Goal: Navigation & Orientation: Find specific page/section

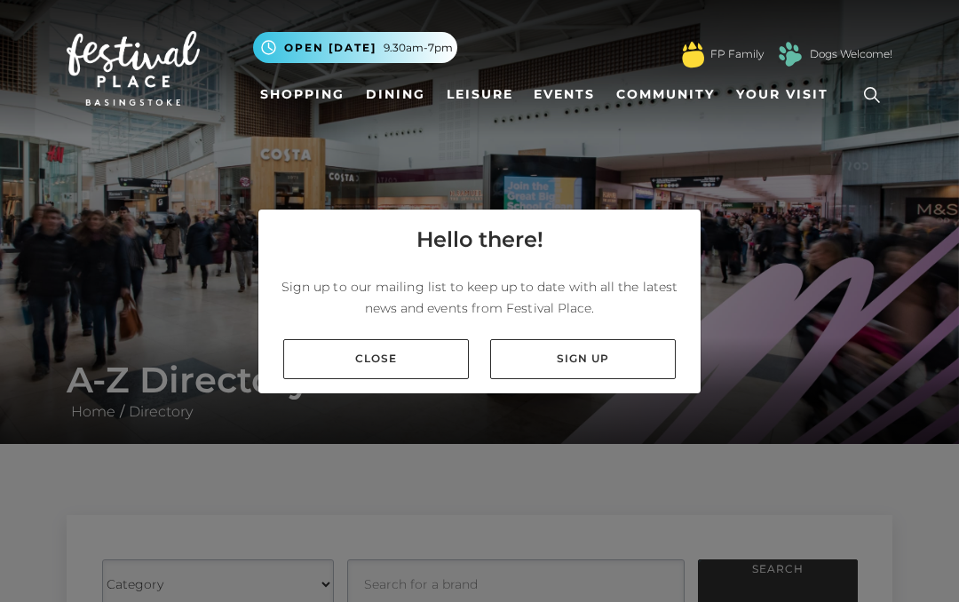
click at [401, 359] on link "Close" at bounding box center [376, 359] width 186 height 40
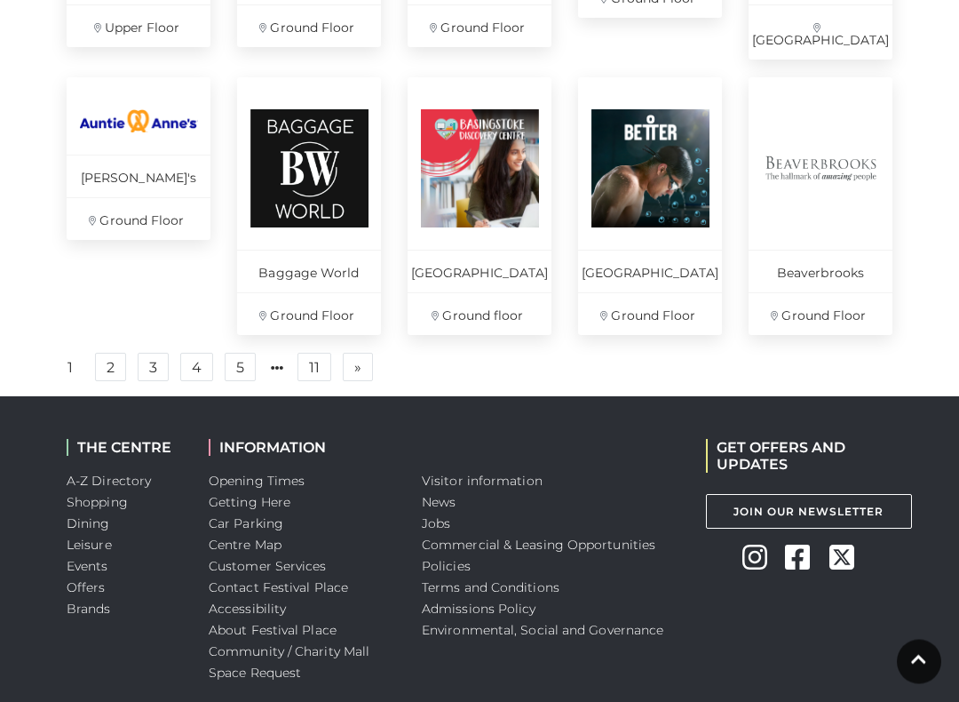
scroll to position [1353, 0]
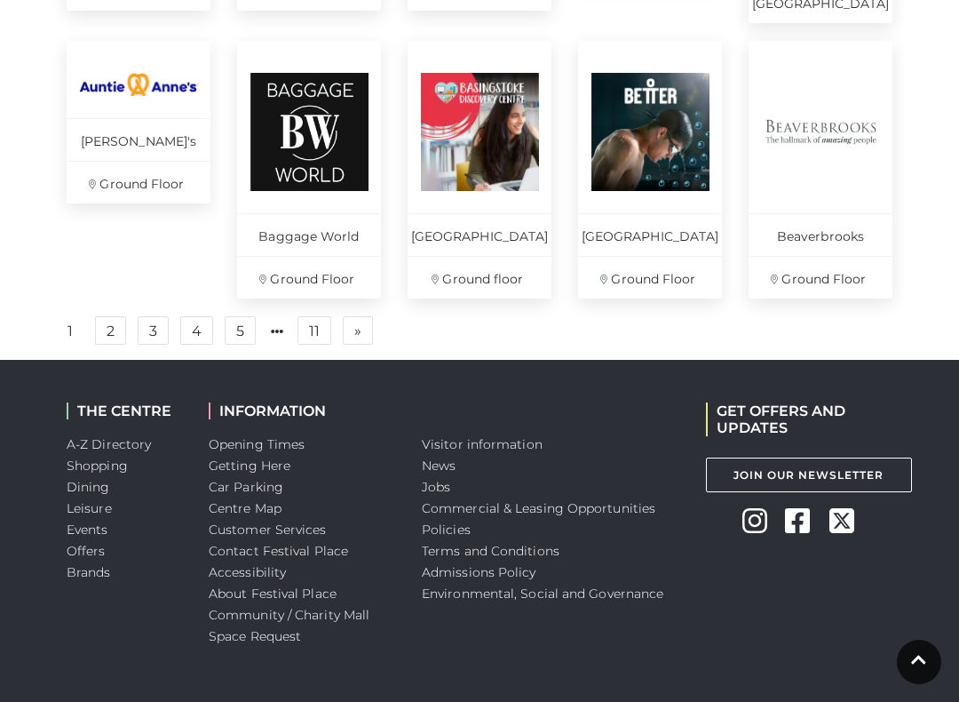
click at [109, 329] on link "2" at bounding box center [110, 330] width 31 height 28
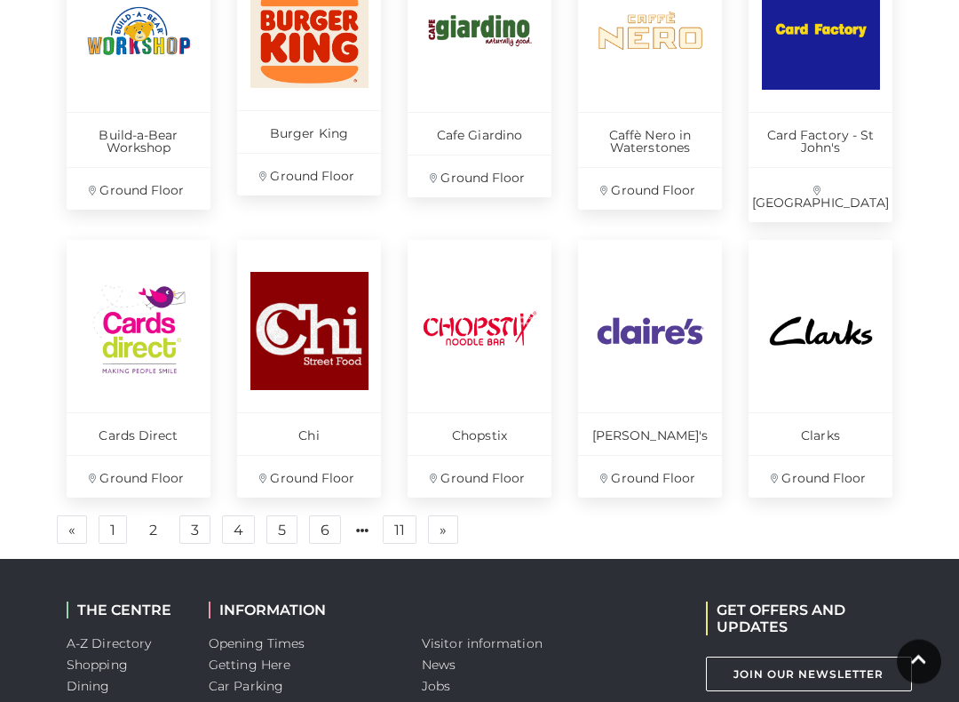
scroll to position [1180, 0]
click at [200, 515] on link "3" at bounding box center [194, 529] width 31 height 28
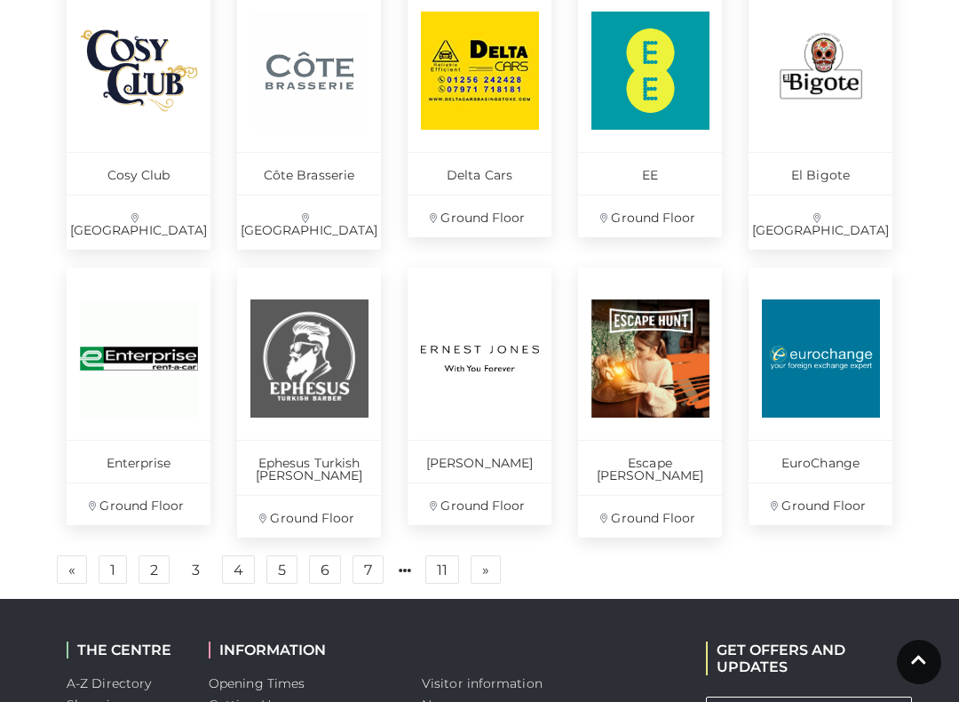
scroll to position [1144, 0]
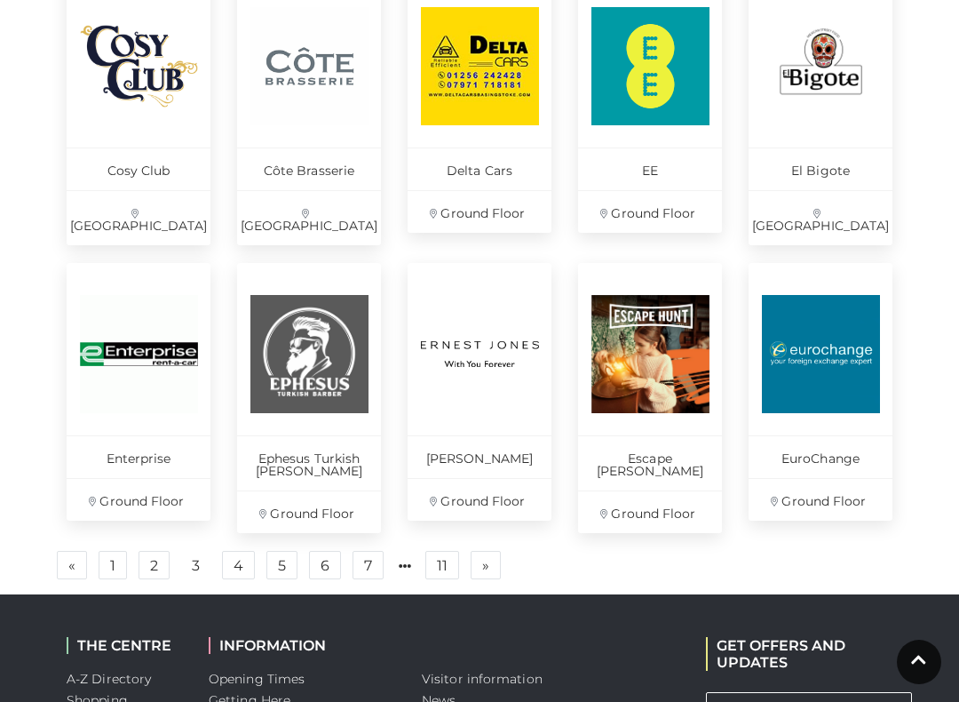
click at [236, 551] on link "4" at bounding box center [238, 565] width 33 height 28
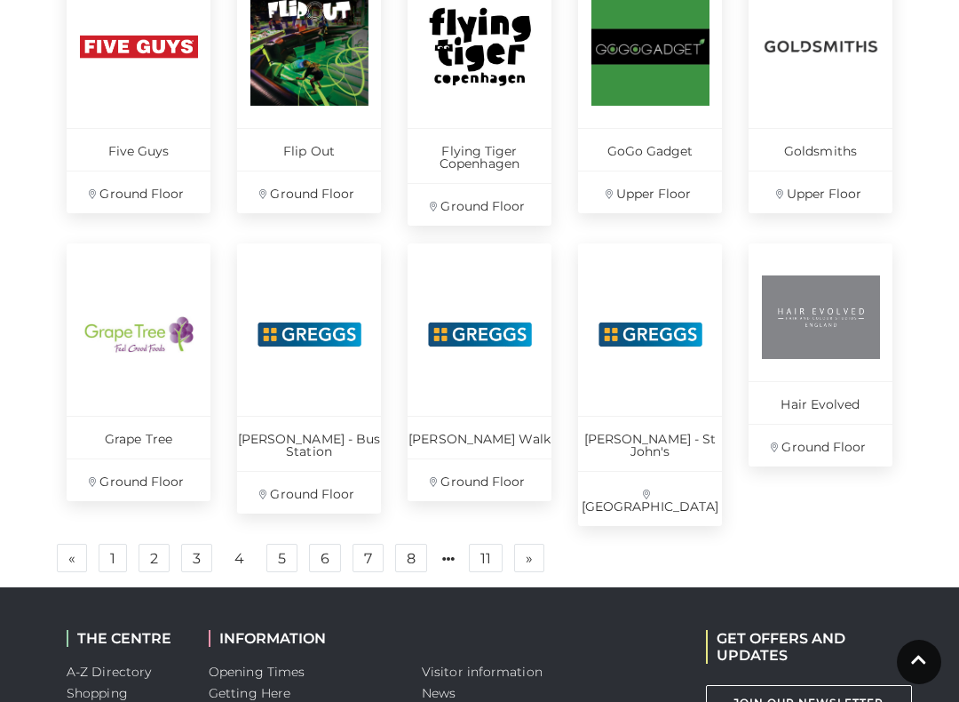
scroll to position [1156, 0]
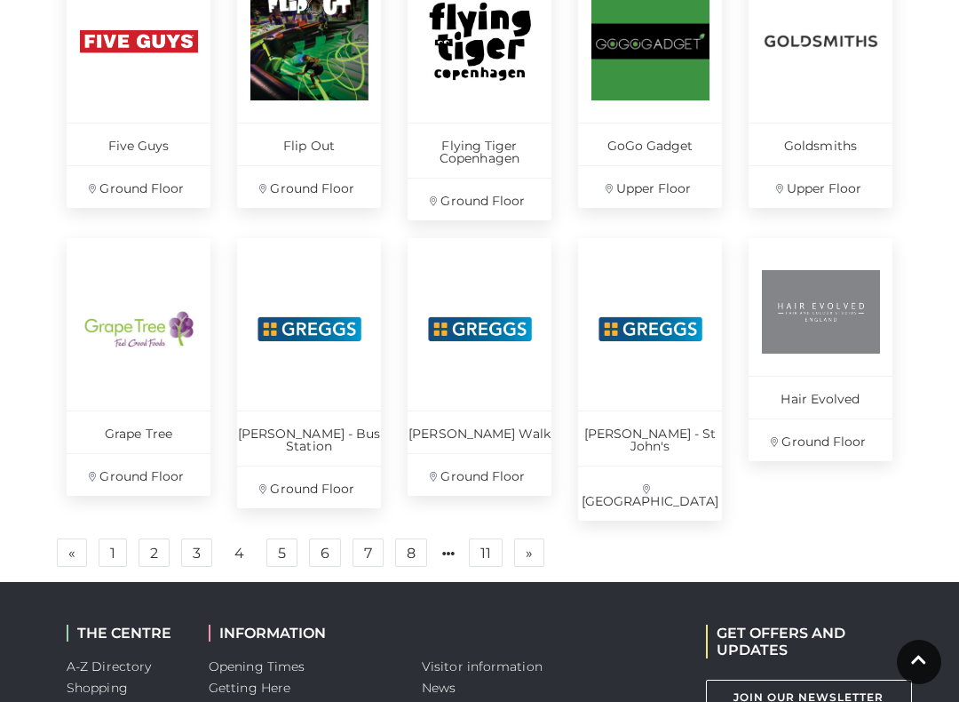
click at [282, 538] on link "5" at bounding box center [281, 552] width 31 height 28
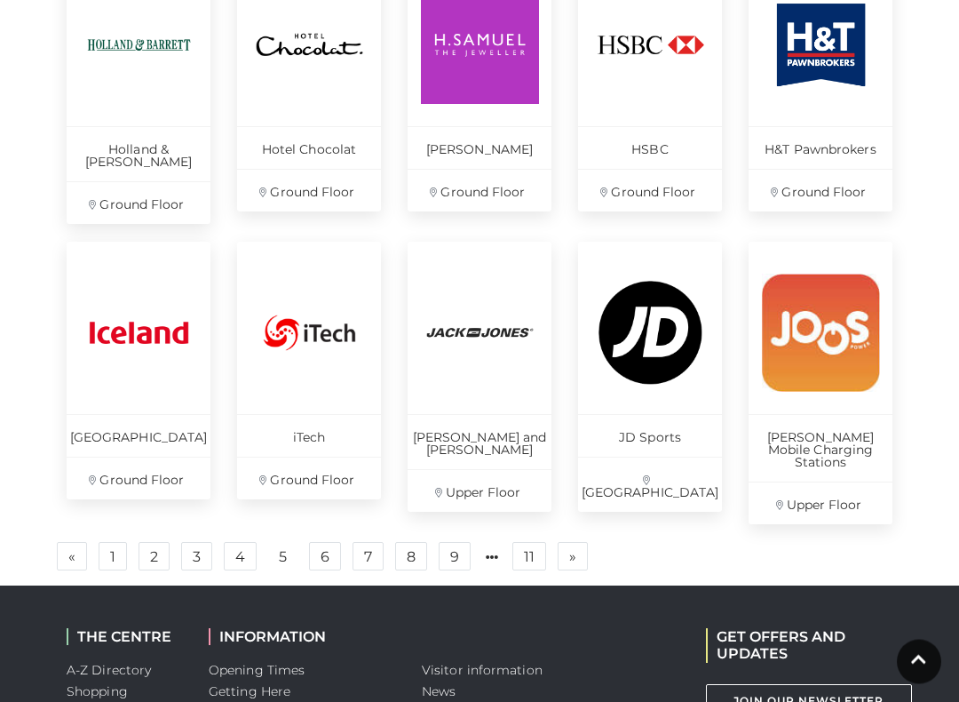
scroll to position [1154, 0]
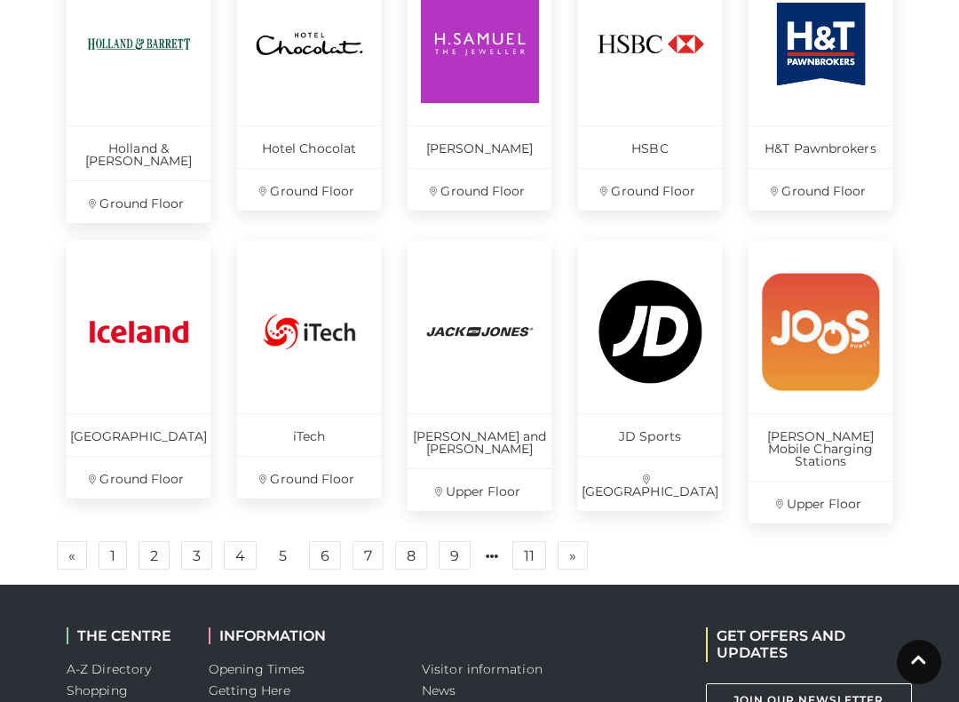
click at [323, 541] on link "6" at bounding box center [325, 555] width 32 height 28
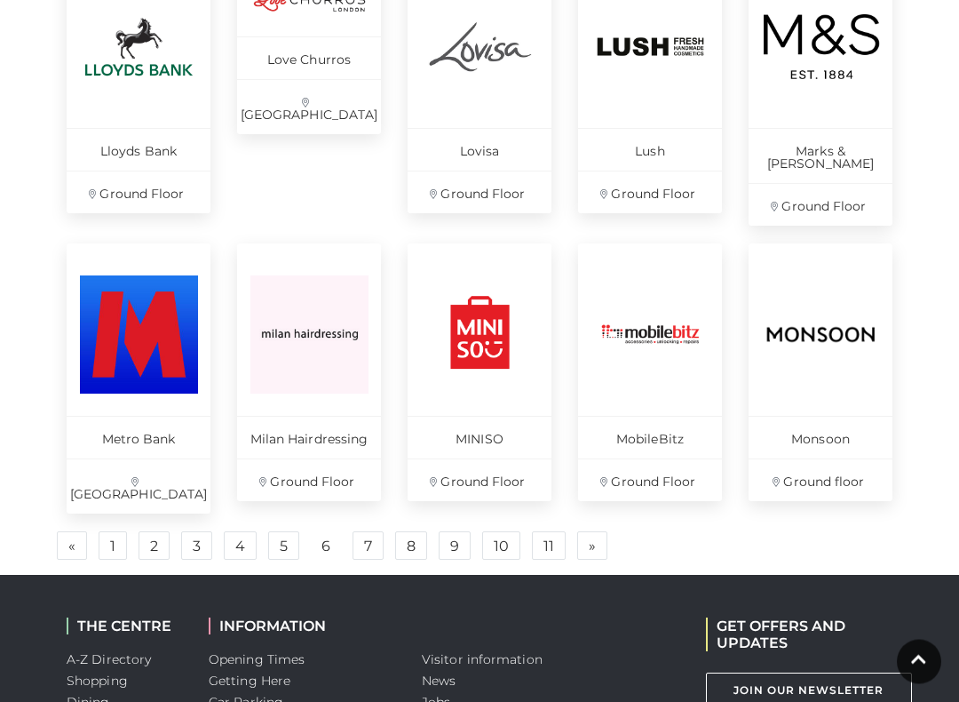
scroll to position [1164, 0]
click at [368, 531] on link "7" at bounding box center [368, 545] width 31 height 28
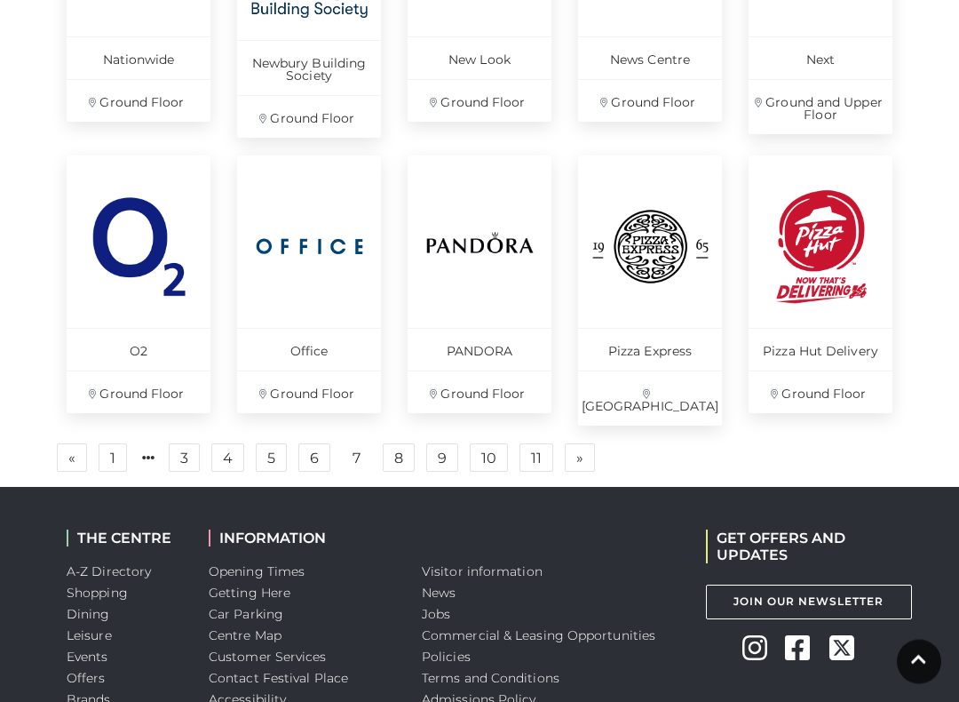
scroll to position [1257, 0]
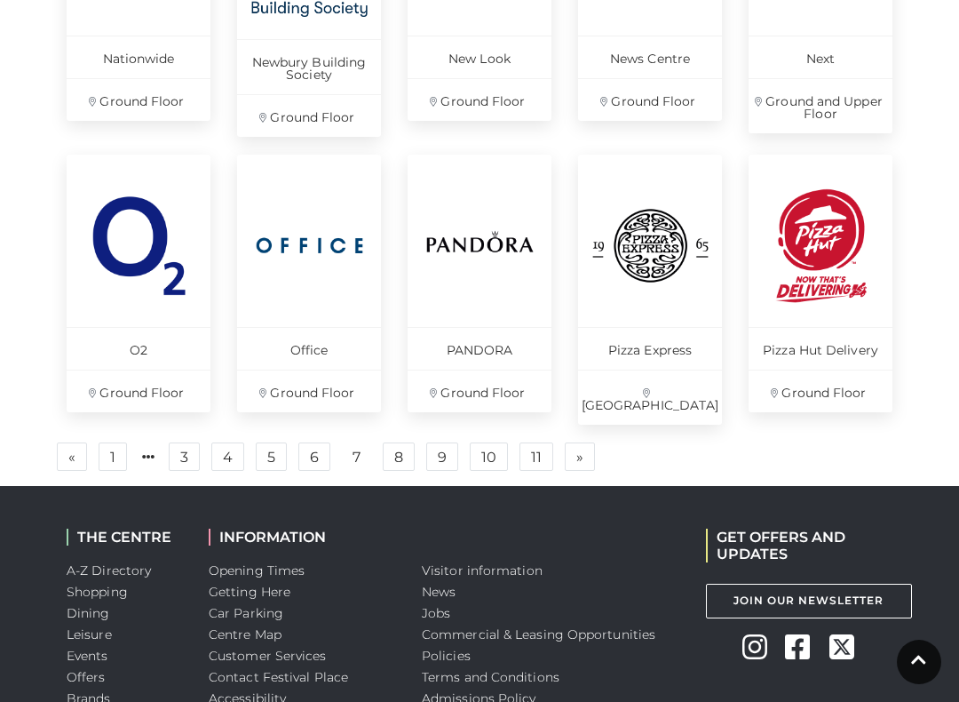
click at [398, 443] on link "8" at bounding box center [399, 456] width 32 height 28
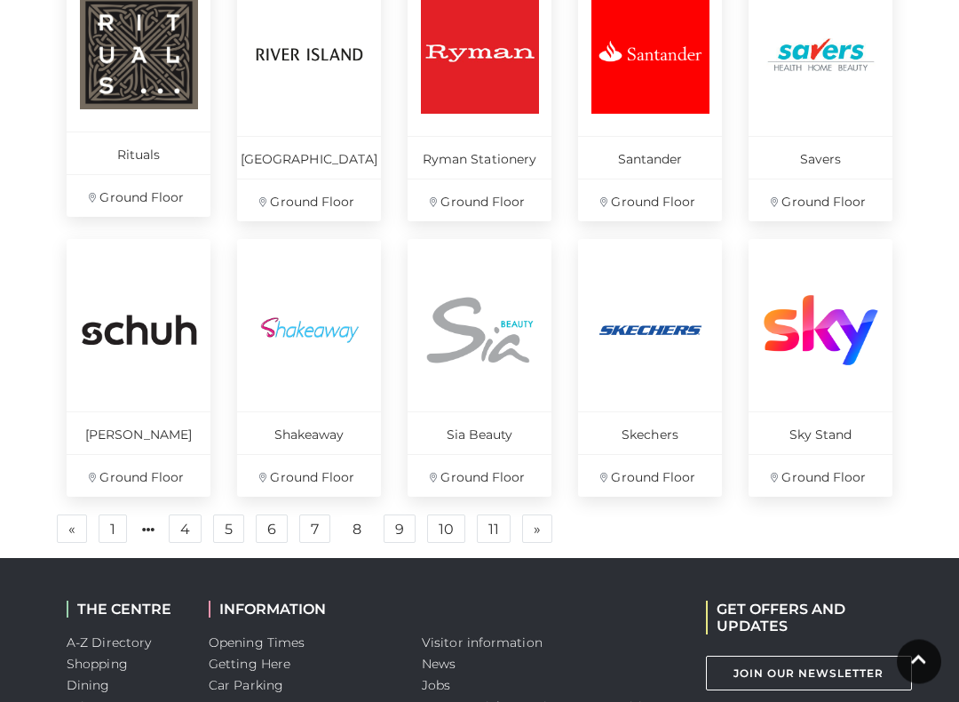
scroll to position [1144, 0]
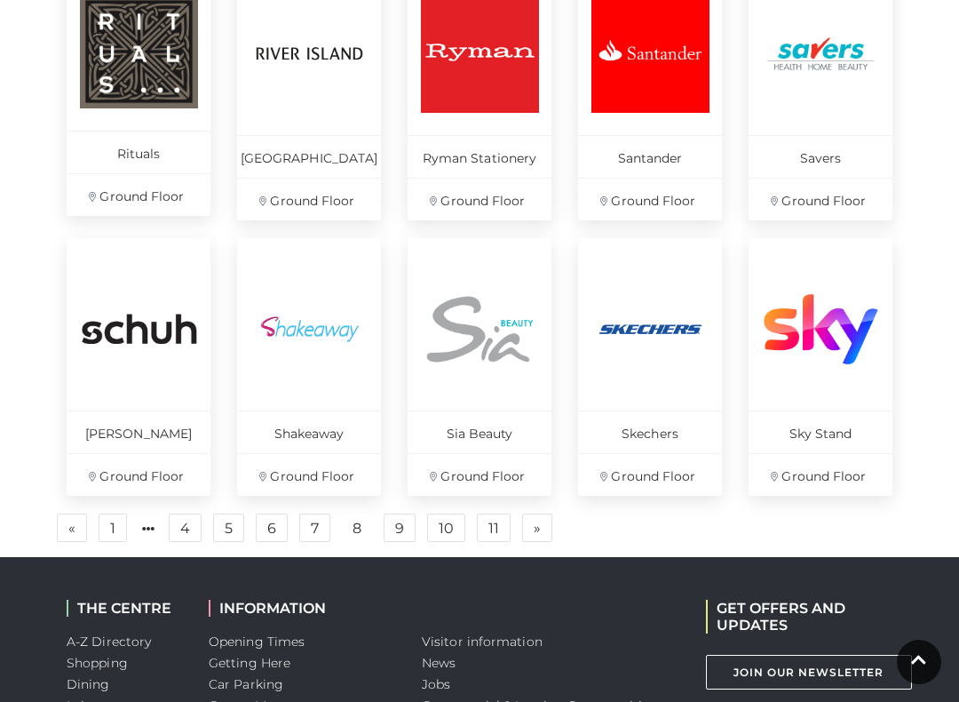
click at [394, 526] on link "9" at bounding box center [400, 527] width 32 height 28
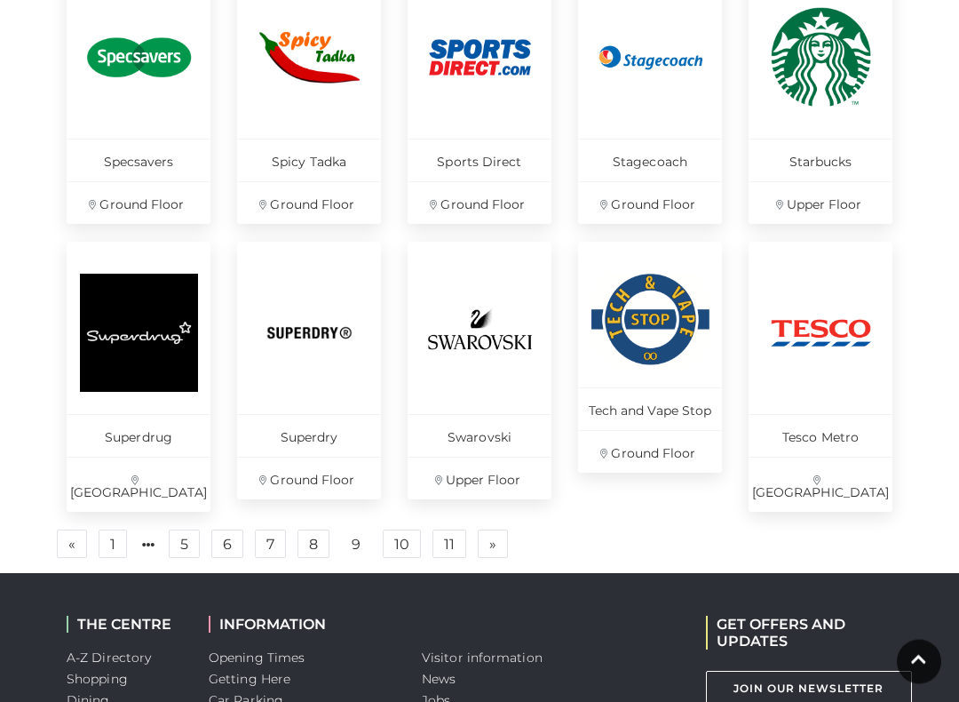
scroll to position [1166, 0]
click at [400, 529] on link "10" at bounding box center [402, 543] width 38 height 28
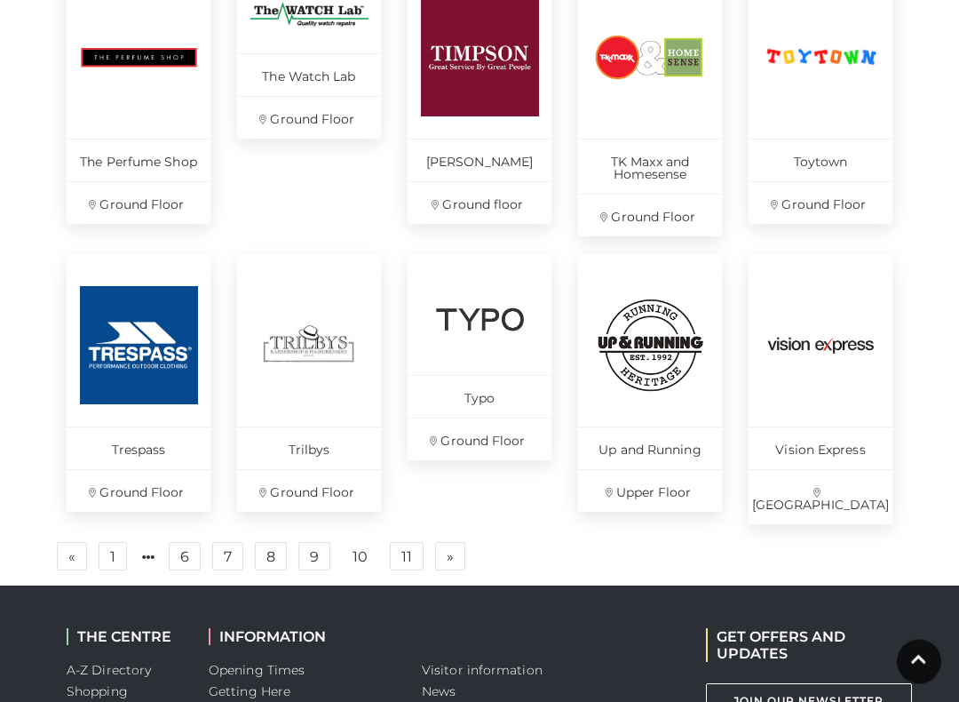
scroll to position [1141, 0]
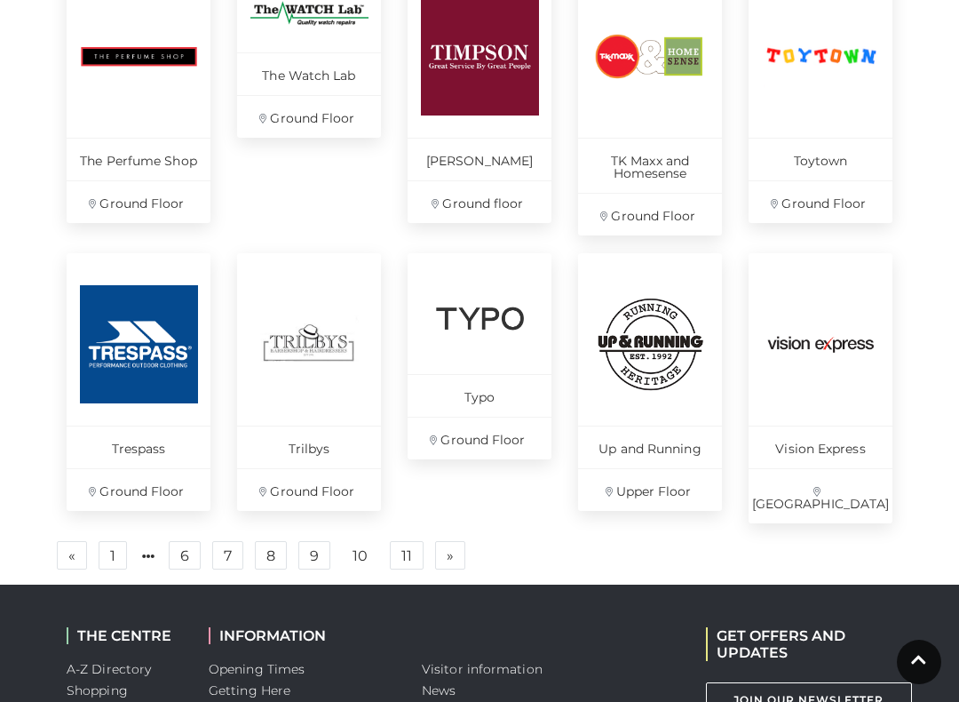
click at [410, 541] on link "11" at bounding box center [407, 555] width 34 height 28
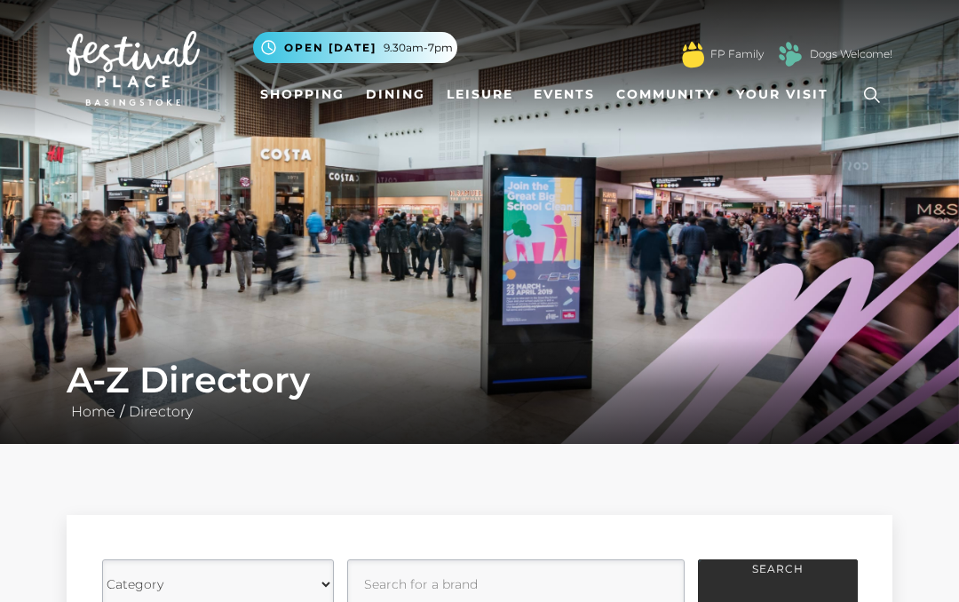
scroll to position [997, 0]
